Goal: Check status

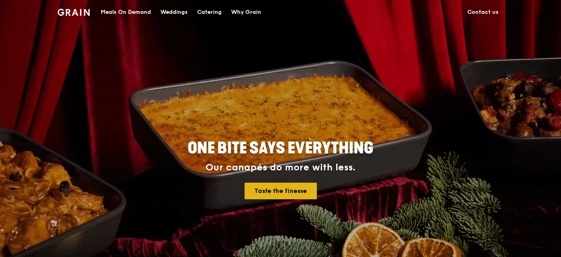
click at [276, 184] on link "Taste the finesse" at bounding box center [280, 190] width 72 height 17
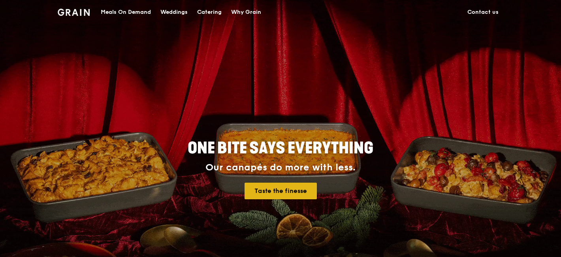
click at [279, 189] on link "Taste the finesse" at bounding box center [280, 190] width 72 height 17
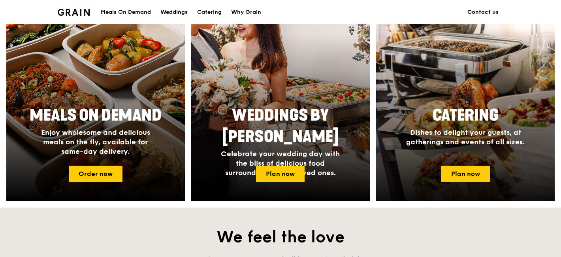
scroll to position [237, 0]
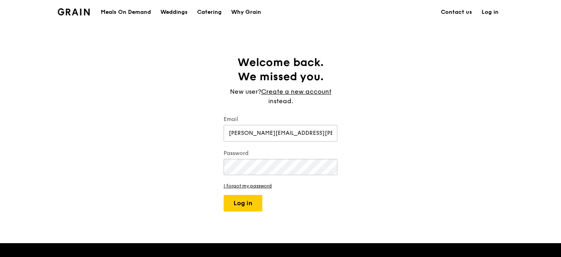
type input "[PERSON_NAME][EMAIL_ADDRESS][PERSON_NAME][DOMAIN_NAME]"
click at [243, 206] on button "Log in" at bounding box center [243, 203] width 39 height 17
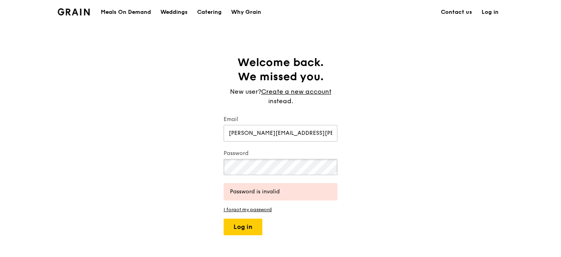
click at [138, 162] on div "Welcome back. We missed you. New user? Create a new account instead. Email [PER…" at bounding box center [280, 145] width 561 height 180
click at [230, 226] on button "Log in" at bounding box center [243, 226] width 39 height 17
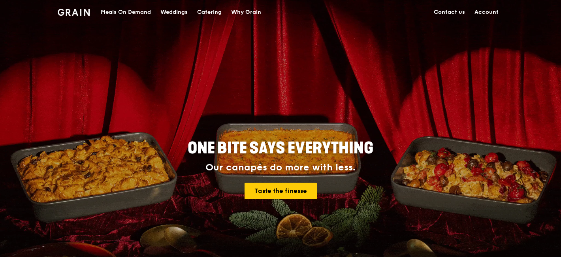
click at [487, 13] on link "Account" at bounding box center [487, 12] width 34 height 24
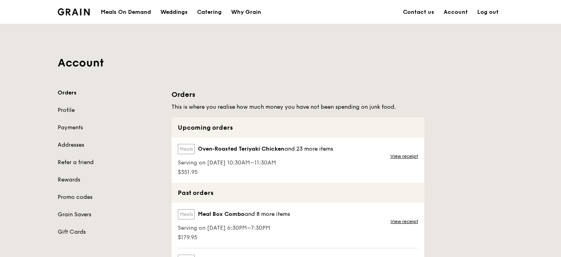
scroll to position [39, 0]
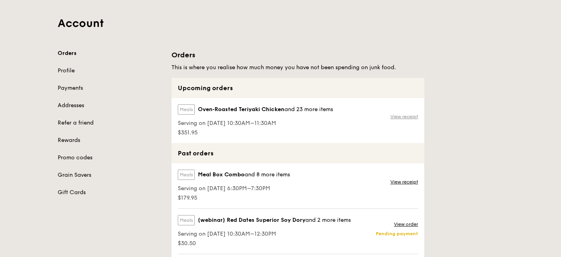
click at [395, 117] on link "View receipt" at bounding box center [404, 116] width 28 height 6
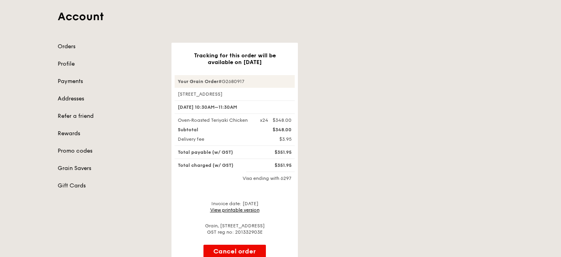
scroll to position [39, 0]
